Goal: Navigation & Orientation: Find specific page/section

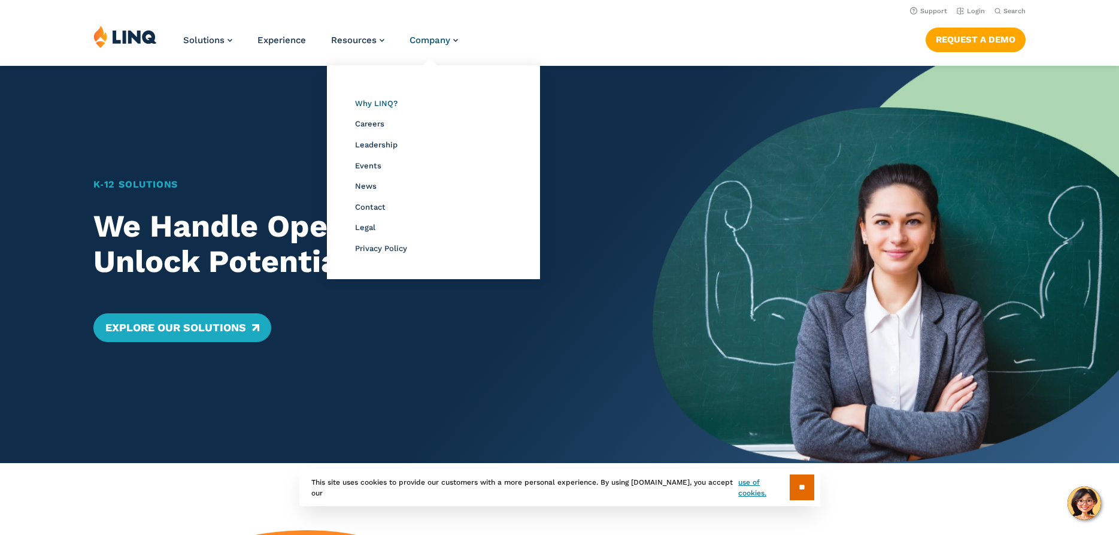
click at [383, 103] on span "Why LINQ?" at bounding box center [376, 103] width 43 height 9
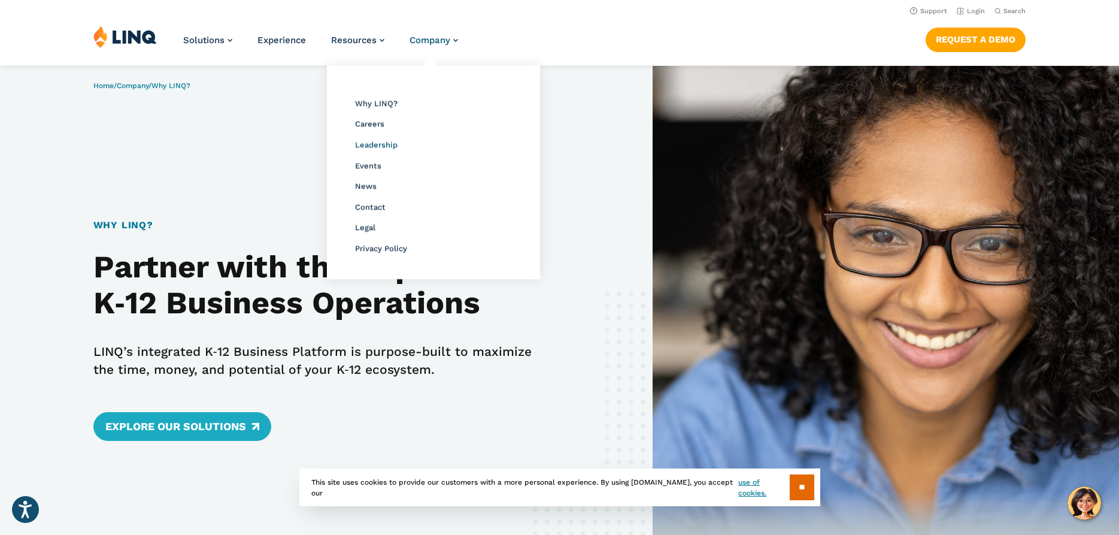
click at [382, 144] on span "Leadership" at bounding box center [376, 144] width 43 height 9
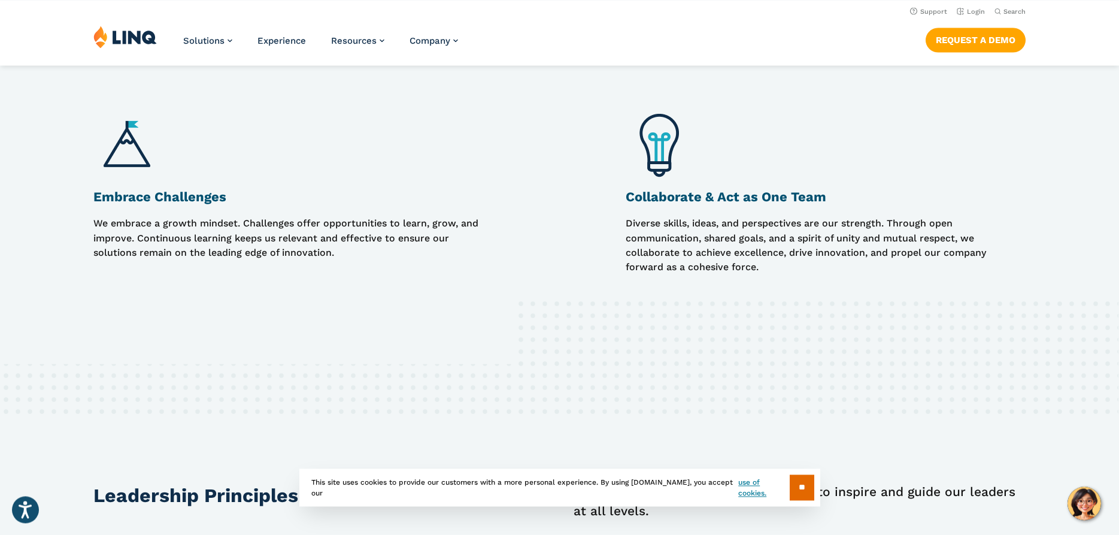
scroll to position [856, 0]
